Goal: Task Accomplishment & Management: Use online tool/utility

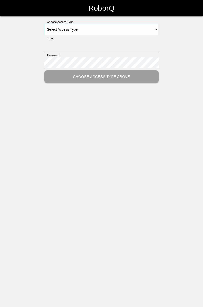
click at [158, 30] on select "Select Access Type Admin Customer Supervisor Worker" at bounding box center [101, 29] width 114 height 11
select select "Worker"
click at [44, 24] on select "Select Access Type Admin Customer Supervisor Worker" at bounding box center [101, 29] width 114 height 11
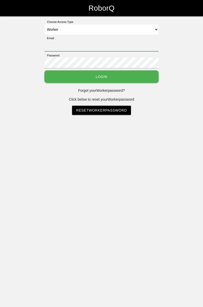
click at [103, 44] on input "Email" at bounding box center [101, 45] width 114 height 11
type input "[PERSON_NAME][EMAIL_ADDRESS][DOMAIN_NAME]"
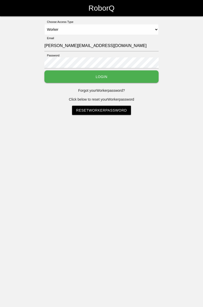
click at [44, 70] on button "Login" at bounding box center [101, 76] width 114 height 12
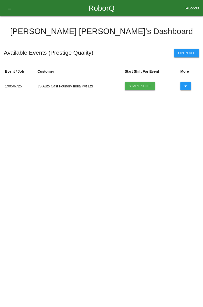
click at [145, 84] on link "Start Shift" at bounding box center [140, 86] width 31 height 8
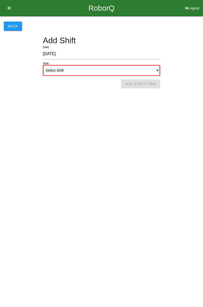
click at [159, 71] on select "Select Shift 1st Shift 2nd Shift 3rd Shift 4th Shift" at bounding box center [101, 70] width 117 height 11
select select "1"
click at [43, 65] on select "Select Shift 1st Shift 2nd Shift 3rd Shift 4th Shift" at bounding box center [101, 70] width 117 height 11
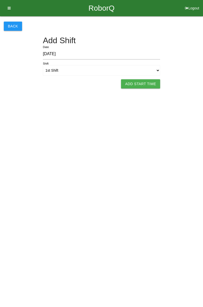
click at [138, 85] on button "Add Start Time" at bounding box center [140, 83] width 39 height 9
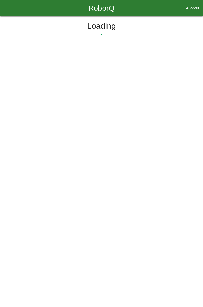
select select "7"
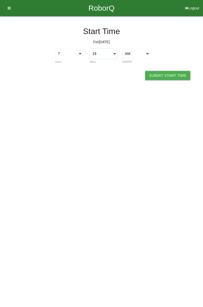
click at [117, 56] on select "00 01 02 03 04 05 06 07 08 09 10 11 12 13 14 15 16 17 18 19 20 21 22 23 24 25 2…" at bounding box center [103, 53] width 27 height 11
select select "0"
click at [90, 48] on select "00 01 02 03 04 05 06 07 08 09 10 11 12 13 14 15 16 17 18 19 20 21 22 23 24 25 2…" at bounding box center [103, 53] width 27 height 11
click at [166, 73] on button "Submit Start Time" at bounding box center [167, 75] width 45 height 9
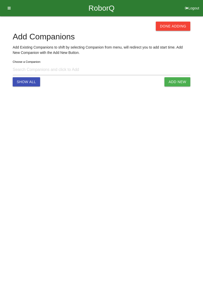
click at [172, 25] on button "Done Adding" at bounding box center [173, 26] width 35 height 9
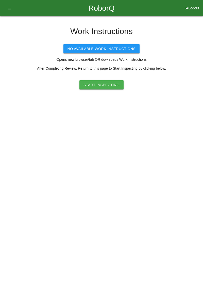
click at [111, 82] on button "Start Inspecting" at bounding box center [102, 84] width 44 height 9
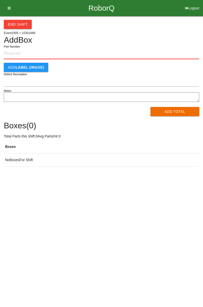
click at [21, 51] on input "Part Number" at bounding box center [102, 53] width 196 height 11
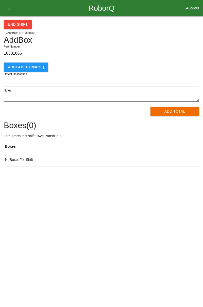
type input "10301666"
click at [203, 61] on div "End Shift Event 1905 > 10301666 Add Box 10301666 Part Number Add LABEL (IMAGE) …" at bounding box center [101, 91] width 203 height 150
click at [183, 108] on button "Add Total" at bounding box center [175, 111] width 49 height 9
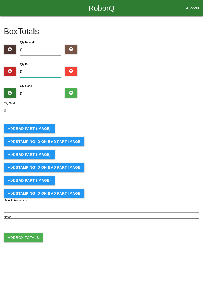
click at [43, 71] on input "0" at bounding box center [40, 72] width 41 height 11
type input "1"
click at [37, 95] on input "0" at bounding box center [40, 93] width 41 height 11
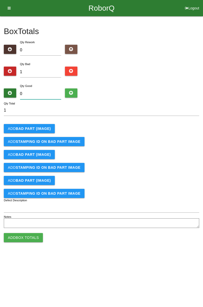
type input "8"
type input "9"
type input "83"
type input "84"
type input "83"
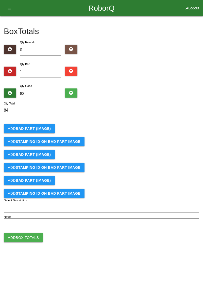
click at [45, 125] on button "Add BAD PART (IMAGE)" at bounding box center [29, 128] width 51 height 9
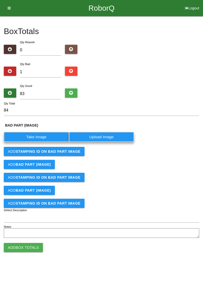
click at [46, 136] on label "Take Image" at bounding box center [36, 137] width 65 height 10
click at [0, 0] on \(IMAGE\) "Take Image" at bounding box center [0, 0] width 0 height 0
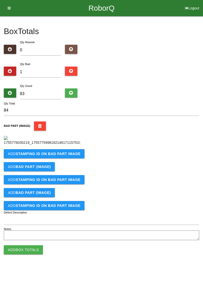
click at [59, 156] on b "STAMPING ID on BAD PART Image" at bounding box center [48, 154] width 65 height 4
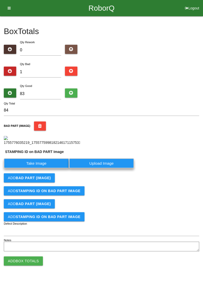
click at [48, 168] on label "Take Image" at bounding box center [36, 163] width 65 height 10
click at [0, 0] on PART "Take Image" at bounding box center [0, 0] width 0 height 0
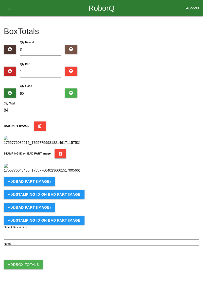
scroll to position [112, 0]
click at [37, 269] on button "Add Box Totals" at bounding box center [23, 264] width 39 height 9
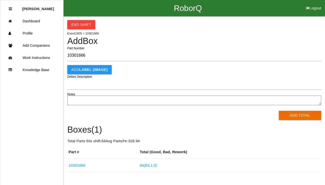
type input "10301666"
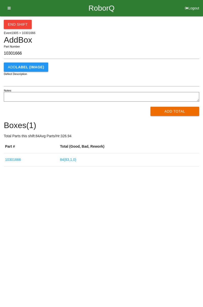
click at [180, 111] on button "Add Total" at bounding box center [175, 111] width 49 height 9
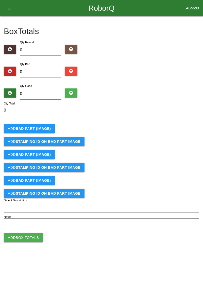
click at [45, 95] on input "0" at bounding box center [40, 93] width 41 height 11
type input "8"
type input "84"
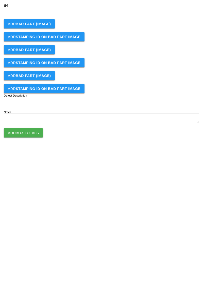
type input "84"
click at [36, 236] on button "Add Box Totals" at bounding box center [23, 237] width 39 height 9
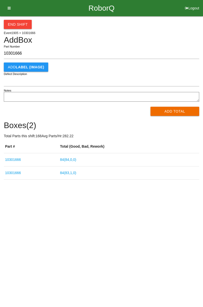
type input "10301666"
click at [172, 111] on button "Add Total" at bounding box center [175, 111] width 49 height 9
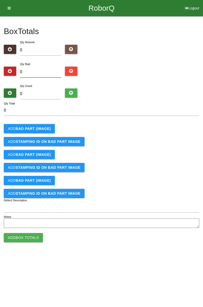
click at [45, 70] on input "0" at bounding box center [40, 72] width 41 height 11
type input "8"
click at [49, 92] on input "0" at bounding box center [40, 93] width 41 height 11
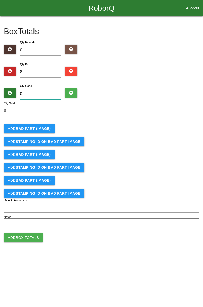
type input "7"
type input "15"
type input "74"
type input "82"
type input "7"
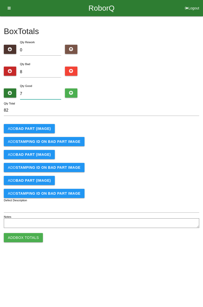
type input "15"
type input "76"
type input "84"
type input "76"
click at [45, 126] on button "Add BAD PART (IMAGE)" at bounding box center [29, 128] width 51 height 9
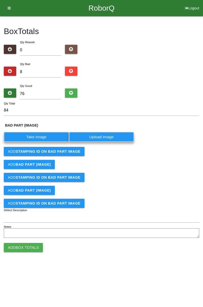
click at [48, 137] on label "Take Image" at bounding box center [36, 137] width 65 height 10
click at [0, 0] on \(IMAGE\) "Take Image" at bounding box center [0, 0] width 0 height 0
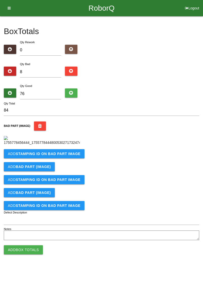
click at [67, 156] on b "STAMPING ID on BAD PART Image" at bounding box center [48, 154] width 65 height 4
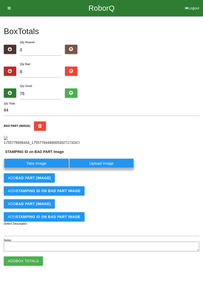
click at [51, 168] on label "Take Image" at bounding box center [36, 163] width 65 height 10
click at [0, 0] on PART "Take Image" at bounding box center [0, 0] width 0 height 0
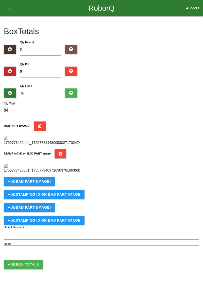
scroll to position [112, 0]
click at [46, 186] on button "Add BAD PART (IMAGE)" at bounding box center [29, 181] width 51 height 9
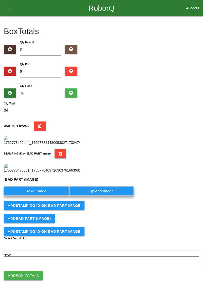
click at [46, 196] on label "Take Image" at bounding box center [36, 191] width 65 height 10
click at [0, 0] on \(IMAGE\) "Take Image" at bounding box center [0, 0] width 0 height 0
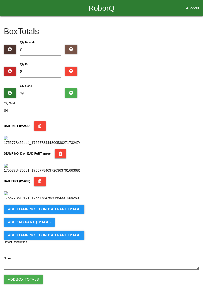
scroll to position [195, 0]
click at [68, 214] on button "Add STAMPING ID on BAD PART Image" at bounding box center [44, 209] width 81 height 9
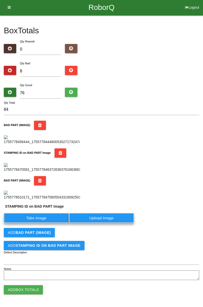
click at [37, 223] on label "Take Image" at bounding box center [36, 218] width 65 height 10
click at [0, 0] on PART "Take Image" at bounding box center [0, 0] width 0 height 0
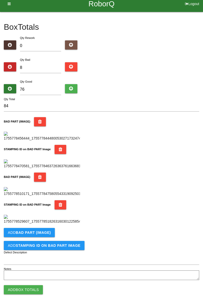
scroll to position [279, 0]
click at [43, 229] on button "Add BAD PART (IMAGE)" at bounding box center [29, 232] width 51 height 9
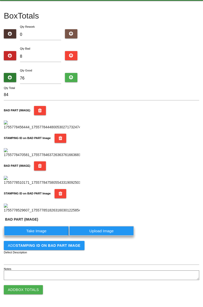
click at [47, 236] on label "Take Image" at bounding box center [36, 231] width 65 height 10
click at [0, 0] on \(IMAGE\) "Take Image" at bounding box center [0, 0] width 0 height 0
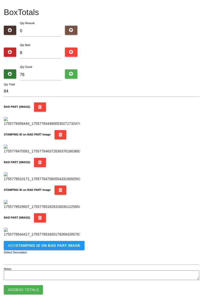
scroll to position [362, 0]
click at [65, 245] on b "STAMPING ID on BAD PART Image" at bounding box center [48, 246] width 65 height 4
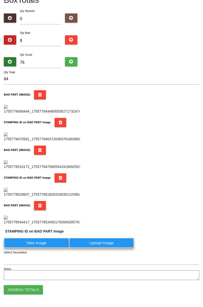
click at [44, 248] on label "Take Image" at bounding box center [36, 243] width 65 height 10
click at [0, 0] on PART "Take Image" at bounding box center [0, 0] width 0 height 0
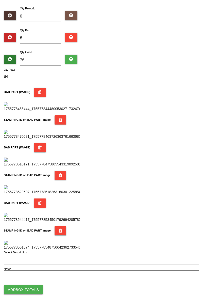
scroll to position [445, 0]
click at [36, 289] on button "Add Box Totals" at bounding box center [23, 289] width 39 height 9
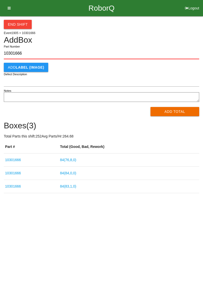
type input "10301666"
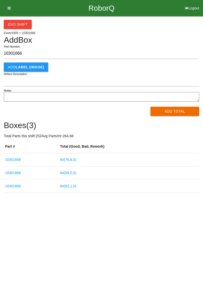
click at [188, 114] on button "Add Total" at bounding box center [175, 111] width 49 height 9
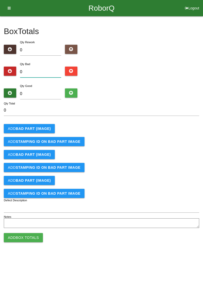
click at [48, 70] on input "0" at bounding box center [40, 72] width 41 height 11
type input "4"
click at [41, 128] on b "BAD PART (IMAGE)" at bounding box center [33, 129] width 35 height 4
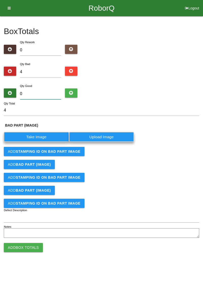
click at [40, 92] on input "0" at bounding box center [40, 93] width 41 height 11
type input "8"
type input "12"
type input "80"
type input "84"
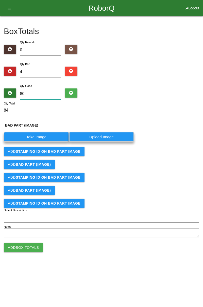
type input "80"
click at [44, 137] on label "Take Image" at bounding box center [36, 137] width 65 height 10
click at [0, 0] on \(IMAGE\) "Take Image" at bounding box center [0, 0] width 0 height 0
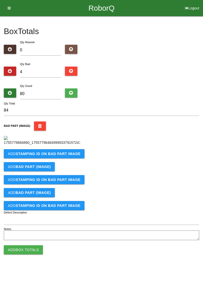
scroll to position [28, 0]
click at [69, 156] on b "STAMPING ID on BAD PART Image" at bounding box center [48, 154] width 65 height 4
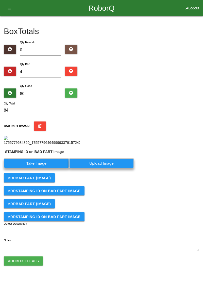
click at [44, 168] on label "Take Image" at bounding box center [36, 163] width 65 height 10
click at [0, 0] on PART "Take Image" at bounding box center [0, 0] width 0 height 0
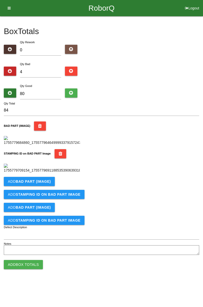
scroll to position [112, 0]
click at [49, 184] on b "BAD PART (IMAGE)" at bounding box center [33, 181] width 35 height 4
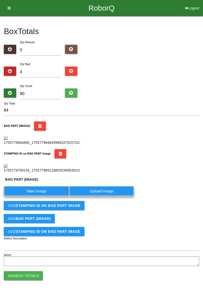
click at [42, 196] on label "Take Image" at bounding box center [36, 191] width 65 height 10
click at [0, 0] on \(IMAGE\) "Take Image" at bounding box center [0, 0] width 0 height 0
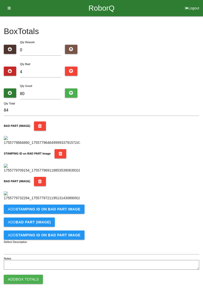
scroll to position [195, 0]
click at [63, 211] on b "STAMPING ID on BAD PART Image" at bounding box center [48, 209] width 65 height 4
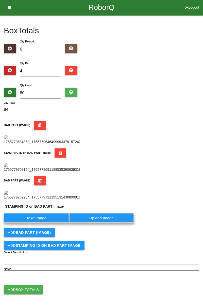
click at [50, 223] on label "Take Image" at bounding box center [36, 218] width 65 height 10
click at [0, 0] on PART "Take Image" at bounding box center [0, 0] width 0 height 0
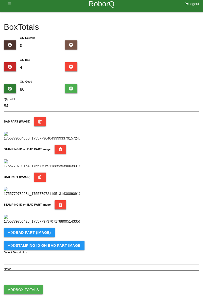
scroll to position [279, 0]
click at [48, 235] on button "Add BAD PART (IMAGE)" at bounding box center [29, 232] width 51 height 9
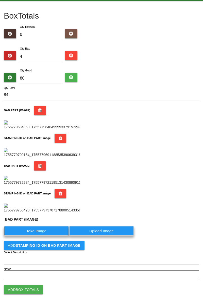
click at [40, 236] on label "Take Image" at bounding box center [36, 231] width 65 height 10
click at [0, 0] on \(IMAGE\) "Take Image" at bounding box center [0, 0] width 0 height 0
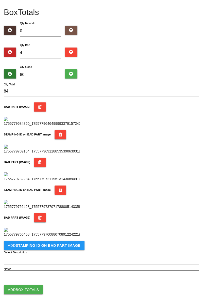
scroll to position [362, 0]
click at [68, 245] on b "STAMPING ID on BAD PART Image" at bounding box center [48, 246] width 65 height 4
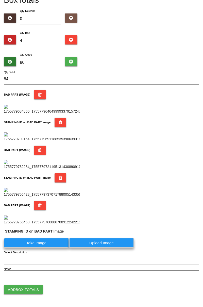
click at [47, 248] on label "Take Image" at bounding box center [36, 243] width 65 height 10
click at [0, 0] on PART "Take Image" at bounding box center [0, 0] width 0 height 0
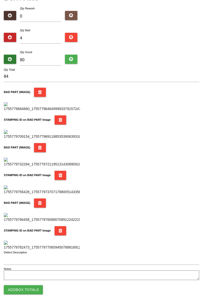
scroll to position [445, 0]
click at [34, 291] on button "Add Box Totals" at bounding box center [23, 289] width 39 height 9
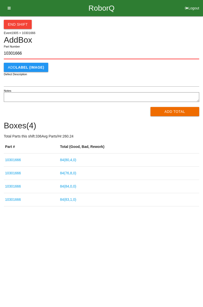
type input "10301666"
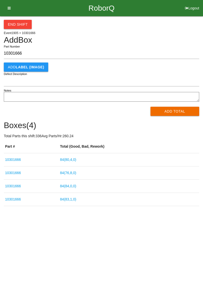
click at [179, 112] on button "Add Total" at bounding box center [175, 111] width 49 height 9
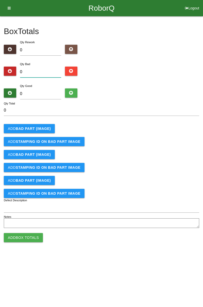
click at [48, 71] on input "0" at bounding box center [40, 72] width 41 height 11
type input "5"
click at [49, 93] on input "0" at bounding box center [40, 93] width 41 height 11
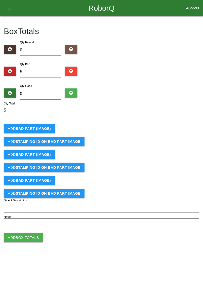
type input "7"
type input "12"
type input "79"
type input "84"
type input "79"
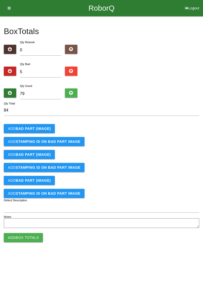
click at [40, 127] on b "BAD PART (IMAGE)" at bounding box center [33, 129] width 35 height 4
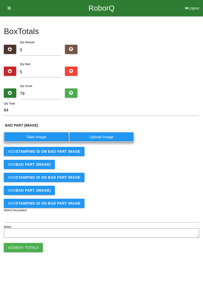
click at [50, 136] on label "Take Image" at bounding box center [36, 137] width 65 height 10
click at [0, 0] on \(IMAGE\) "Take Image" at bounding box center [0, 0] width 0 height 0
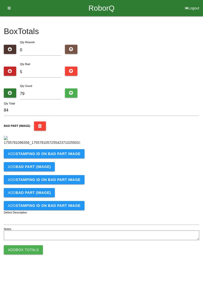
click at [67, 156] on b "STAMPING ID on BAD PART Image" at bounding box center [48, 154] width 65 height 4
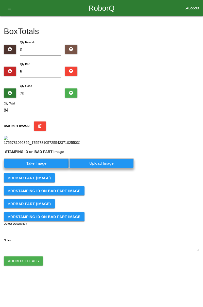
click at [48, 168] on label "Take Image" at bounding box center [36, 163] width 65 height 10
click at [0, 0] on PART "Take Image" at bounding box center [0, 0] width 0 height 0
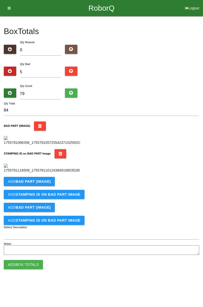
scroll to position [112, 0]
click at [47, 186] on button "Add BAD PART (IMAGE)" at bounding box center [29, 181] width 51 height 9
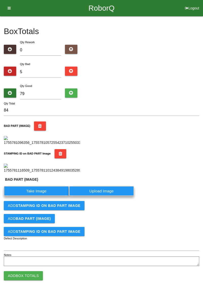
click at [44, 196] on label "Take Image" at bounding box center [36, 191] width 65 height 10
click at [0, 0] on \(IMAGE\) "Take Image" at bounding box center [0, 0] width 0 height 0
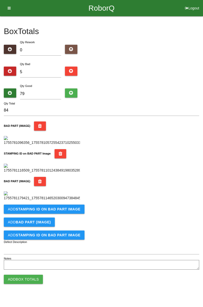
scroll to position [195, 0]
click at [70, 211] on b "STAMPING ID on BAD PART Image" at bounding box center [48, 209] width 65 height 4
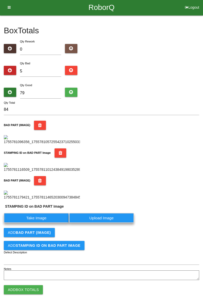
click at [51, 223] on label "Take Image" at bounding box center [36, 218] width 65 height 10
click at [0, 0] on PART "Take Image" at bounding box center [0, 0] width 0 height 0
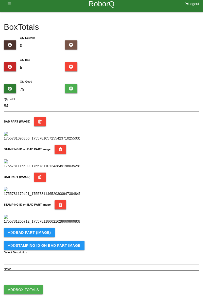
scroll to position [279, 0]
click at [48, 234] on b "BAD PART (IMAGE)" at bounding box center [33, 233] width 35 height 4
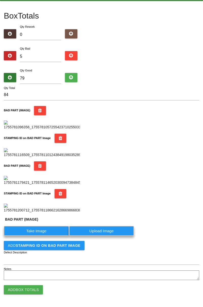
click at [45, 236] on label "Take Image" at bounding box center [36, 231] width 65 height 10
click at [0, 0] on \(IMAGE\) "Take Image" at bounding box center [0, 0] width 0 height 0
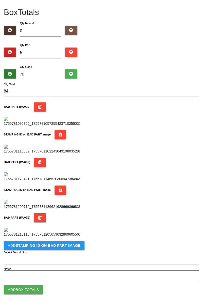
scroll to position [362, 0]
click at [74, 247] on b "STAMPING ID on BAD PART Image" at bounding box center [48, 246] width 65 height 4
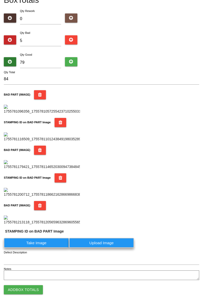
click at [52, 248] on label "Take Image" at bounding box center [36, 243] width 65 height 10
click at [0, 0] on PART "Take Image" at bounding box center [0, 0] width 0 height 0
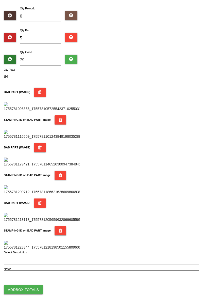
scroll to position [445, 0]
click at [38, 290] on button "Add Box Totals" at bounding box center [23, 289] width 39 height 9
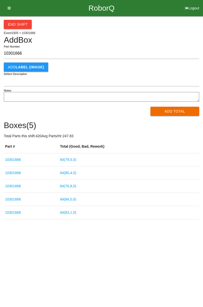
type input "10301666"
